Goal: Information Seeking & Learning: Learn about a topic

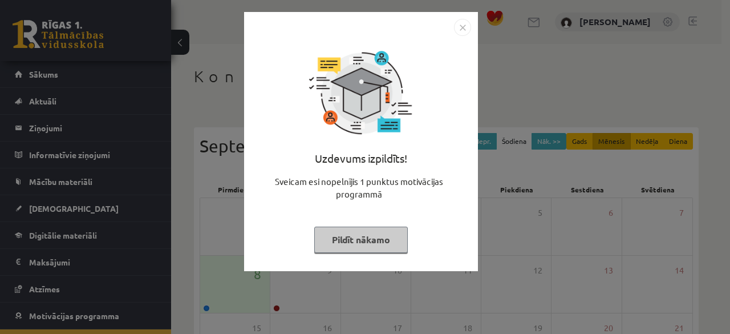
click at [392, 246] on button "Pildīt nākamo" at bounding box center [361, 239] width 94 height 26
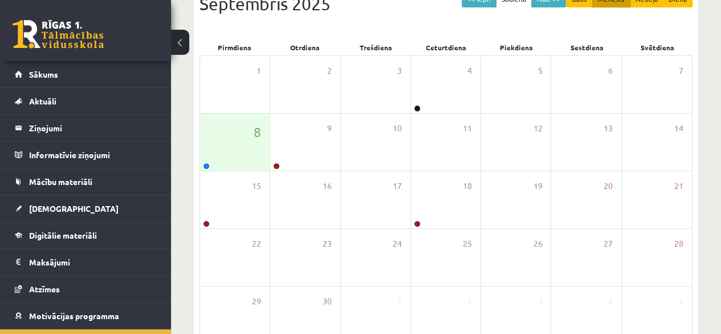
scroll to position [210, 0]
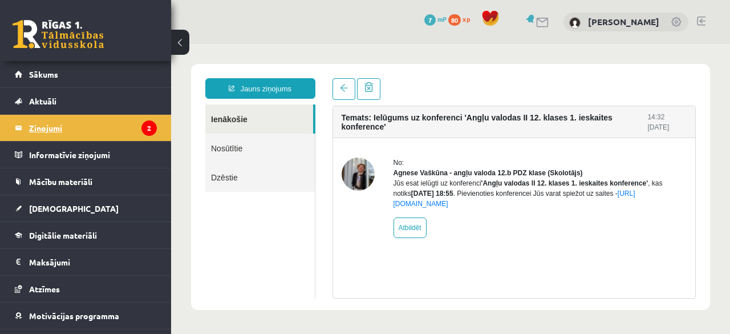
click at [95, 121] on legend "Ziņojumi 2" at bounding box center [93, 128] width 128 height 26
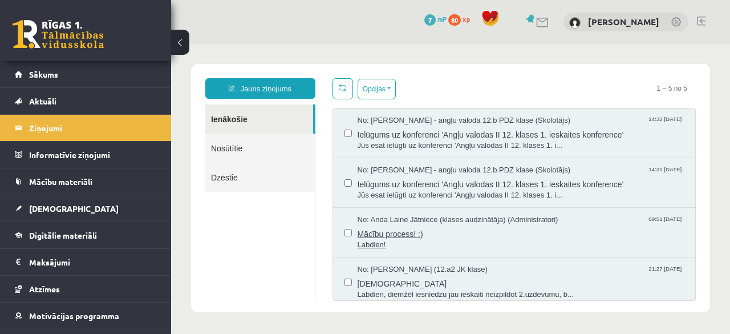
click at [406, 223] on span "No: Anda Laine Jātniece (klases audzinātāja) (Administratori)" at bounding box center [458, 219] width 201 height 11
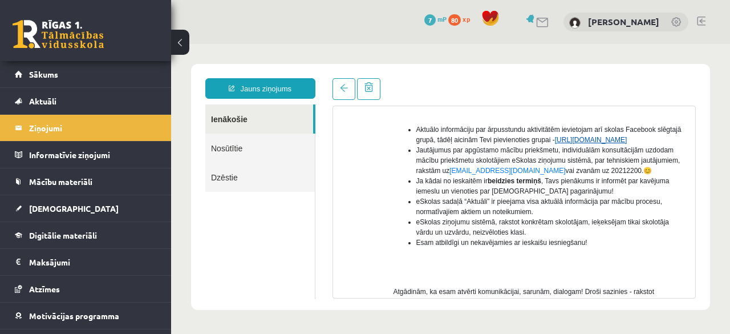
scroll to position [253, 0]
click at [555, 144] on link "https://www.facebook.com/groups/1713095892236563/" at bounding box center [591, 140] width 72 height 8
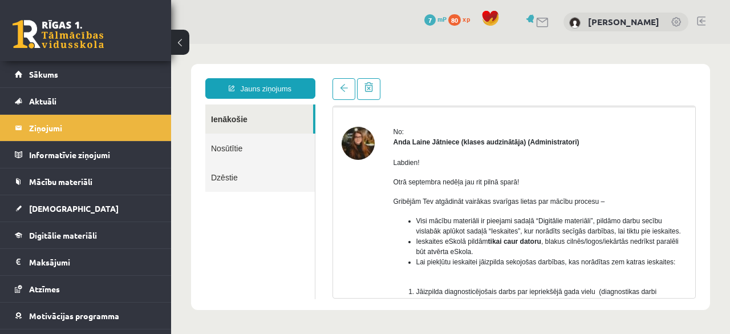
scroll to position [0, 0]
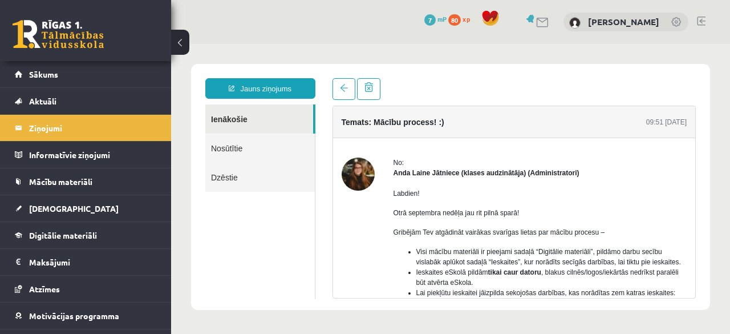
click at [359, 180] on img at bounding box center [358, 173] width 33 height 33
click at [343, 91] on span at bounding box center [344, 88] width 8 height 8
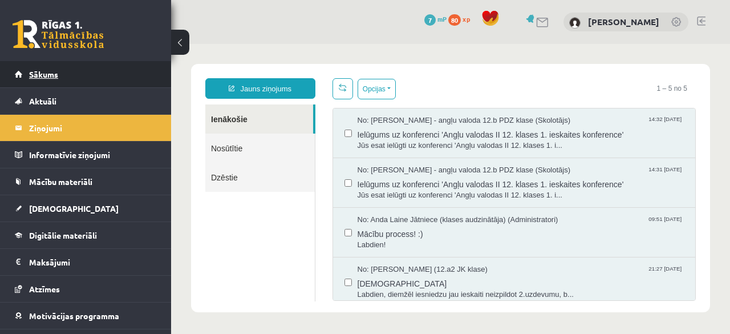
click at [42, 68] on link "Sākums" at bounding box center [86, 74] width 142 height 26
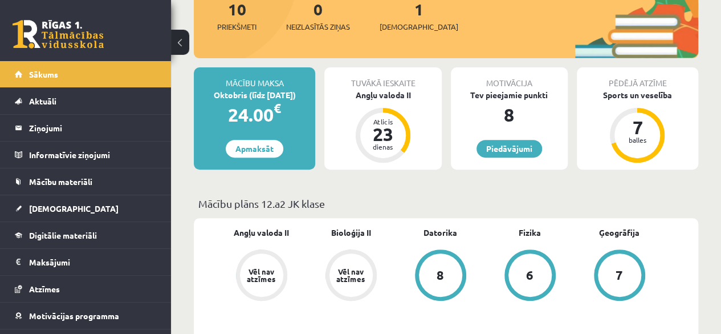
scroll to position [162, 0]
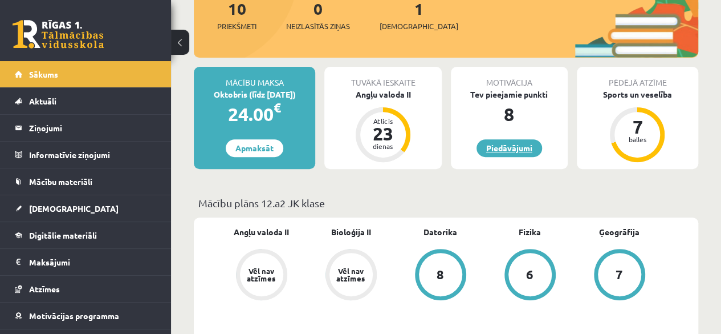
click at [492, 153] on link "Piedāvājumi" at bounding box center [510, 148] width 66 height 18
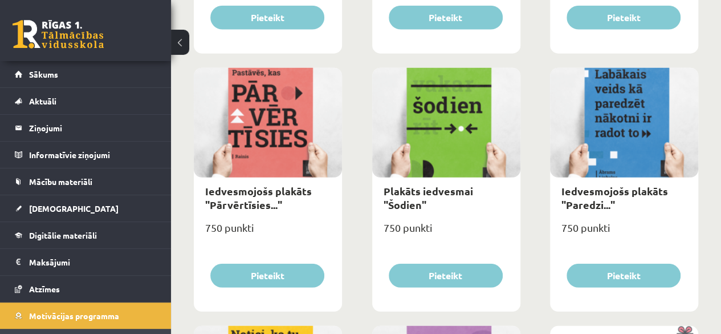
scroll to position [1429, 0]
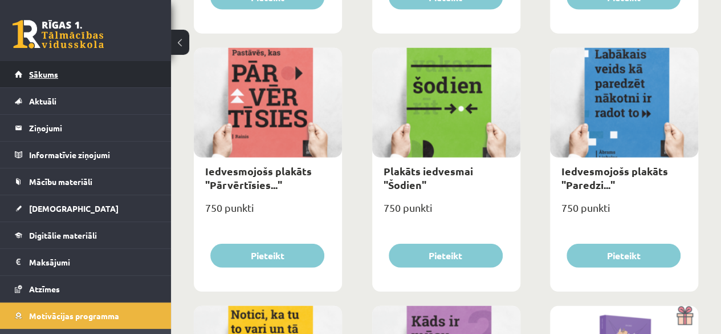
click at [62, 76] on link "Sākums" at bounding box center [86, 74] width 142 height 26
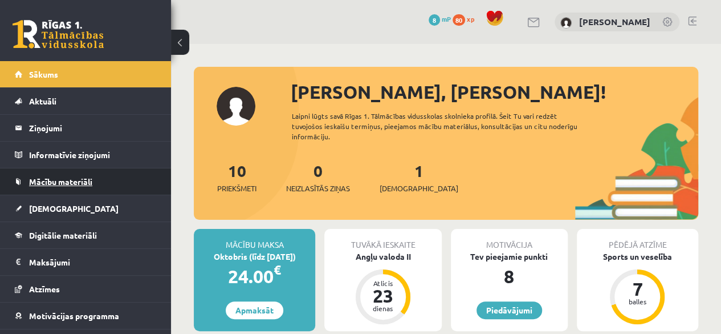
click at [75, 181] on span "Mācību materiāli" at bounding box center [60, 181] width 63 height 10
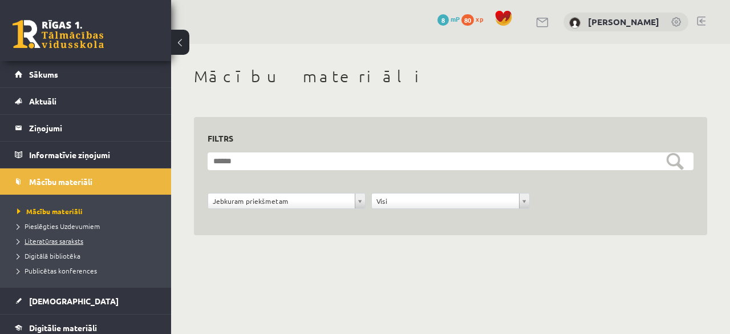
click at [62, 238] on span "Literatūras saraksts" at bounding box center [50, 240] width 66 height 9
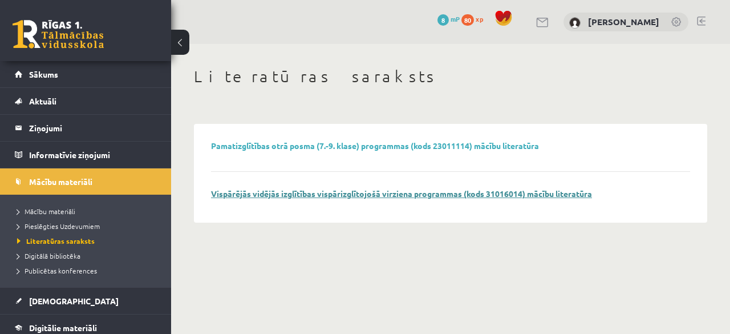
click at [259, 189] on link "Vispārējās vidējās izglītības vispārizglītojošā virziena programmas (kods 31016…" at bounding box center [401, 193] width 381 height 10
click at [65, 268] on span "Publicētas konferences" at bounding box center [57, 270] width 80 height 9
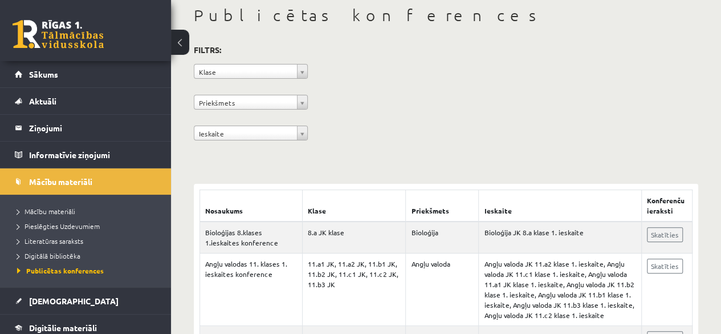
scroll to position [70, 0]
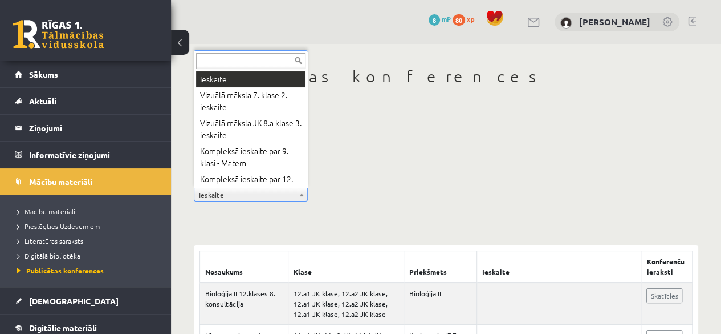
scroll to position [14, 0]
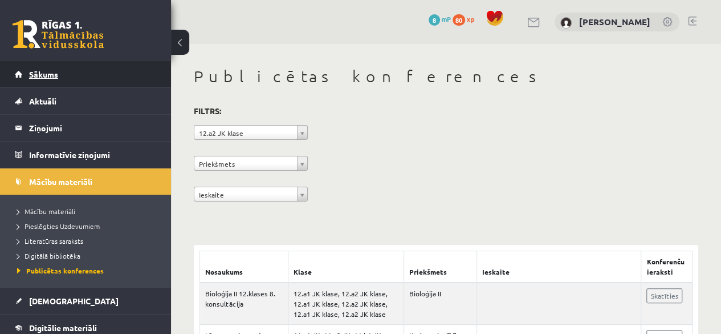
click at [125, 77] on link "Sākums" at bounding box center [86, 74] width 142 height 26
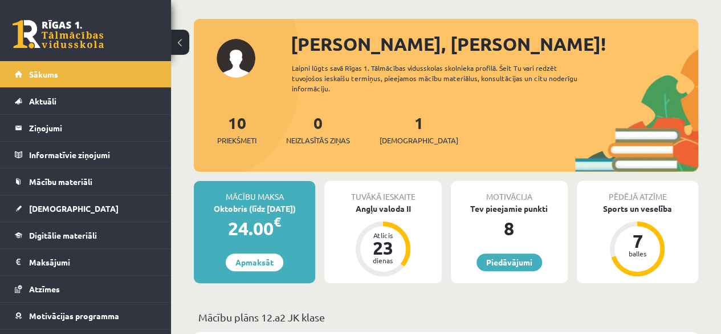
scroll to position [47, 0]
